Goal: Information Seeking & Learning: Learn about a topic

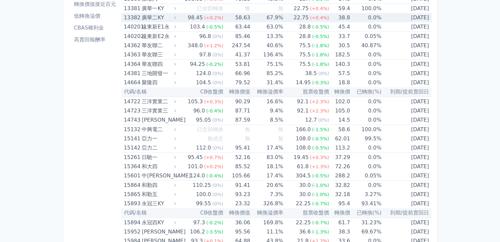
scroll to position [99, 0]
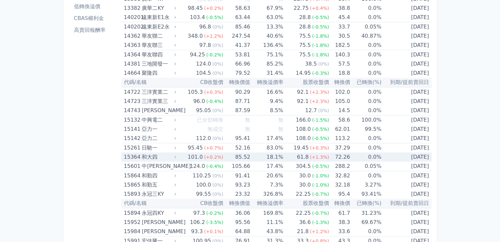
click at [177, 157] on icon at bounding box center [175, 157] width 5 height 5
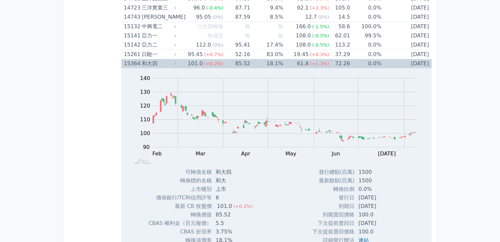
scroll to position [131, 0]
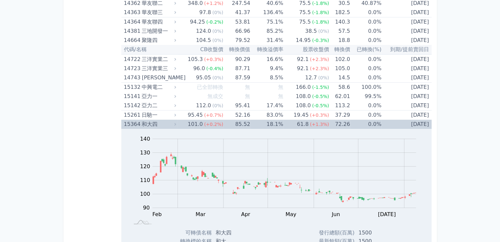
click at [177, 124] on icon at bounding box center [175, 124] width 5 height 5
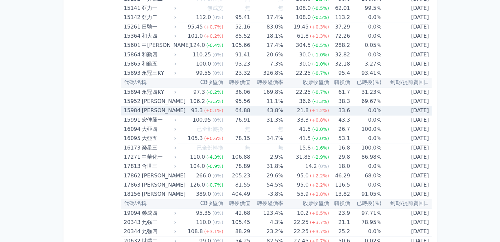
scroll to position [230, 0]
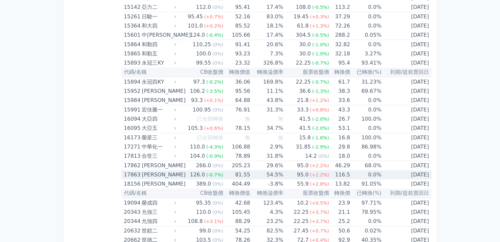
click at [176, 173] on icon at bounding box center [175, 175] width 5 height 5
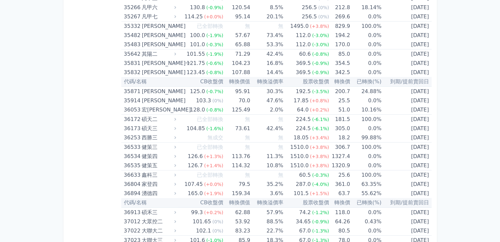
scroll to position [1773, 0]
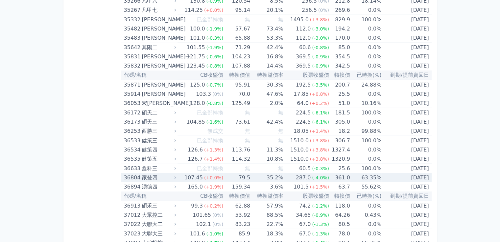
click at [177, 176] on icon at bounding box center [175, 178] width 5 height 5
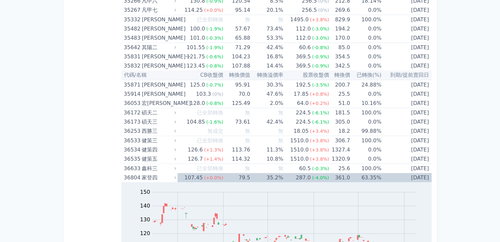
scroll to position [1872, 0]
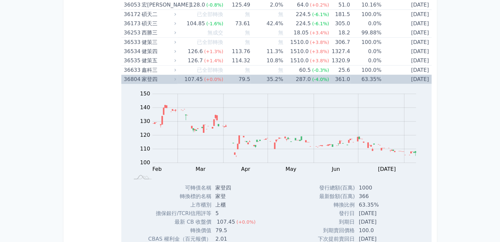
click at [177, 77] on icon at bounding box center [175, 79] width 5 height 5
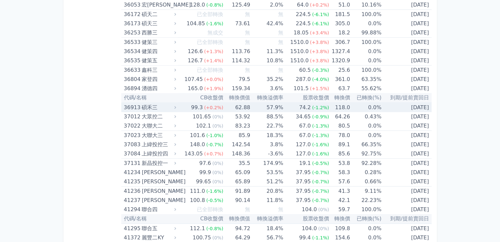
click at [176, 106] on icon at bounding box center [175, 107] width 2 height 3
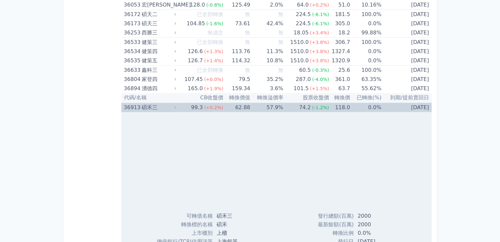
click at [176, 106] on icon at bounding box center [175, 107] width 2 height 3
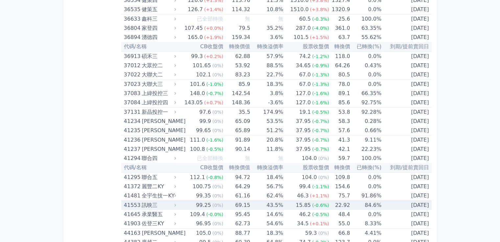
scroll to position [1938, 0]
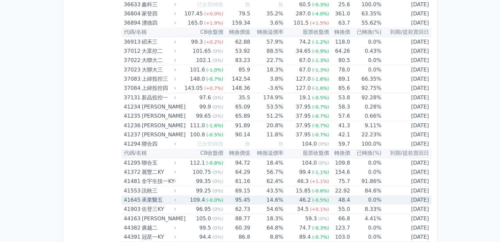
click at [176, 198] on icon at bounding box center [175, 200] width 5 height 5
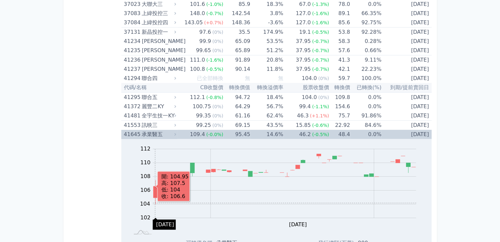
scroll to position [2036, 0]
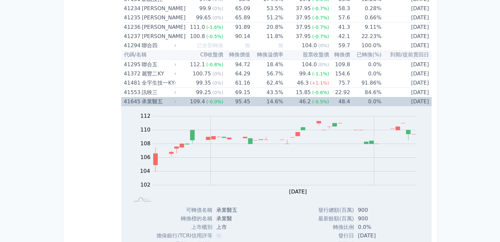
click at [176, 100] on icon at bounding box center [175, 102] width 5 height 5
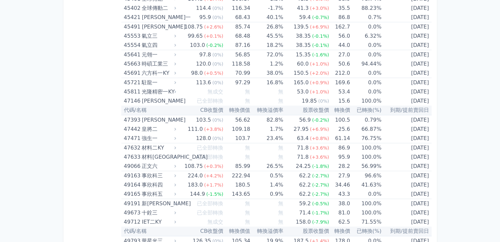
scroll to position [2233, 0]
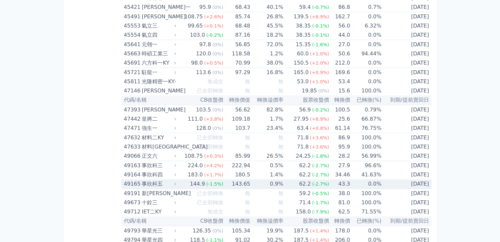
click at [177, 182] on icon at bounding box center [175, 184] width 5 height 5
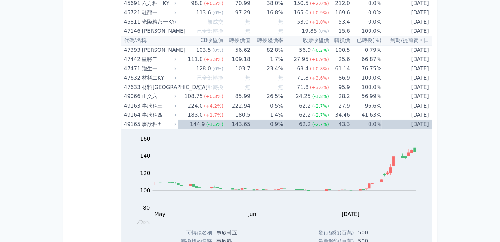
scroll to position [2299, 0]
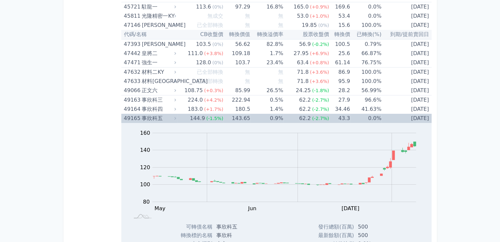
click at [176, 117] on icon at bounding box center [175, 118] width 2 height 3
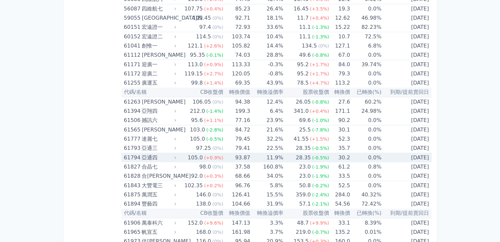
scroll to position [2759, 0]
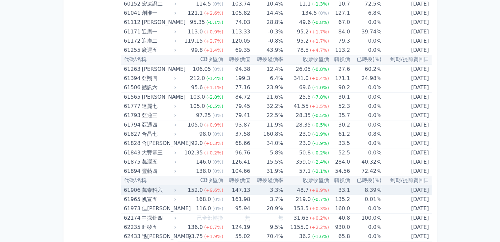
click at [175, 188] on icon at bounding box center [175, 190] width 5 height 5
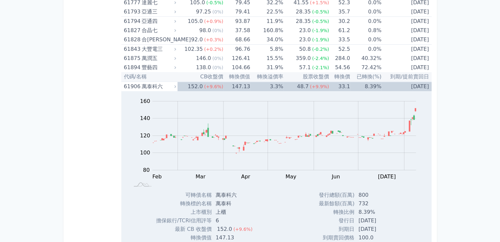
scroll to position [2890, 0]
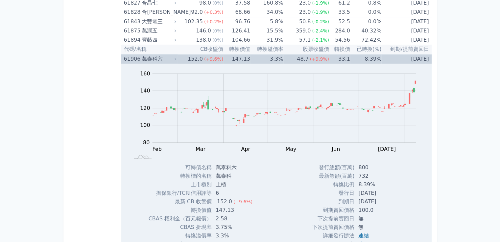
click at [176, 57] on icon at bounding box center [175, 59] width 5 height 5
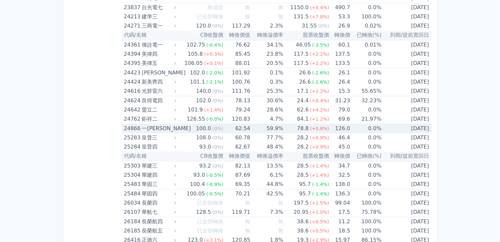
scroll to position [943, 0]
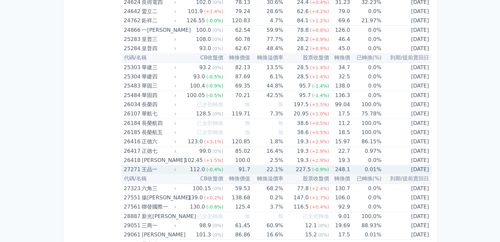
click at [177, 167] on icon at bounding box center [175, 169] width 5 height 5
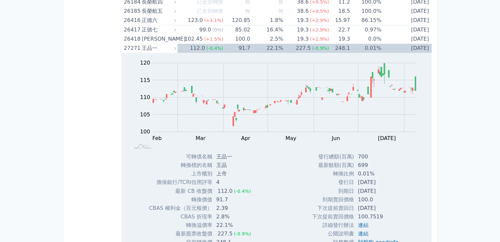
scroll to position [1074, 0]
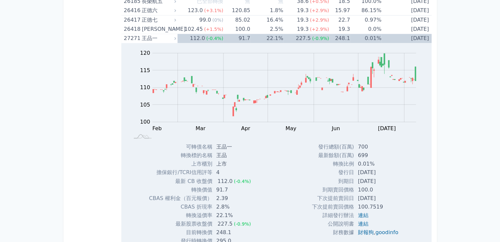
drag, startPoint x: 93, startPoint y: 168, endPoint x: 93, endPoint y: 184, distance: 15.8
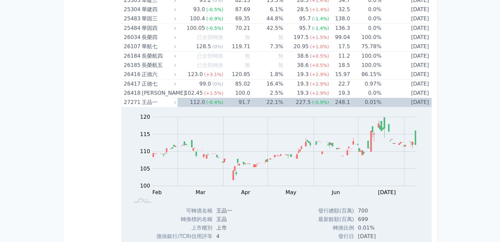
scroll to position [1008, 0]
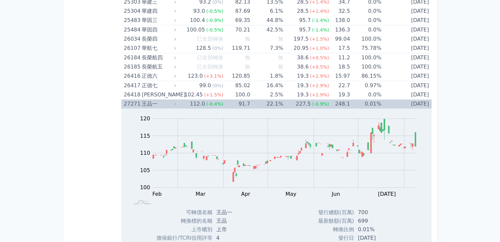
click at [175, 102] on icon at bounding box center [175, 104] width 5 height 5
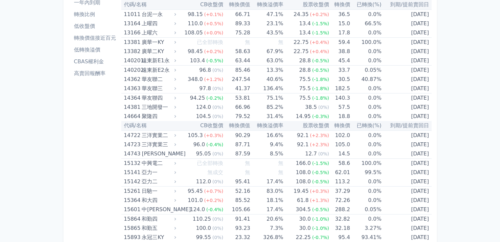
scroll to position [0, 0]
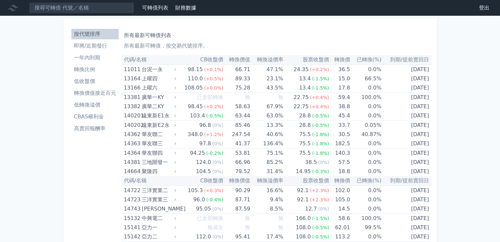
click at [95, 128] on li "高賣回報酬率" at bounding box center [94, 129] width 47 height 8
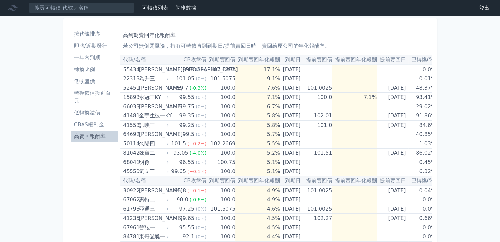
click at [96, 94] on li "轉換價值接近百元" at bounding box center [94, 97] width 47 height 16
